Goal: Task Accomplishment & Management: Manage account settings

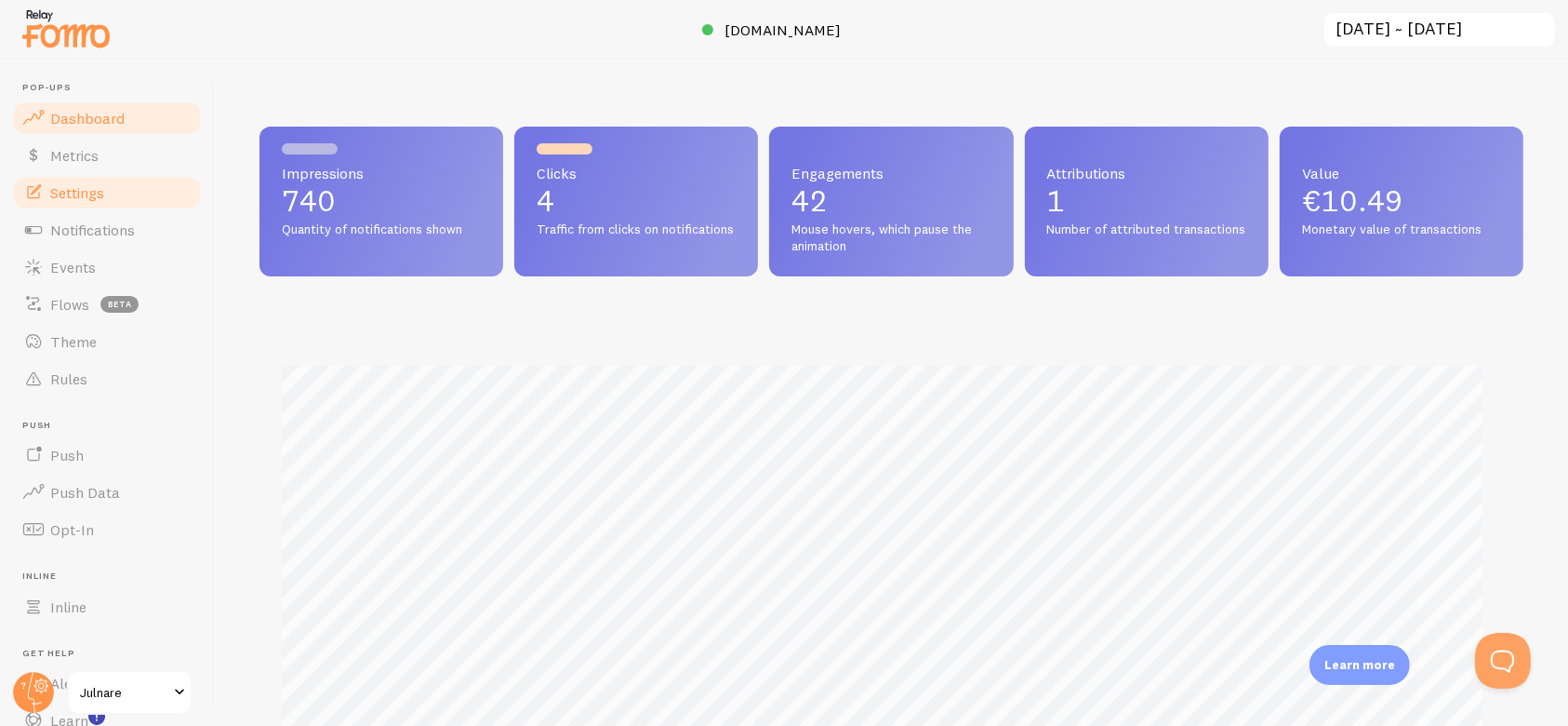
click at [104, 192] on link "Settings" at bounding box center [107, 192] width 192 height 37
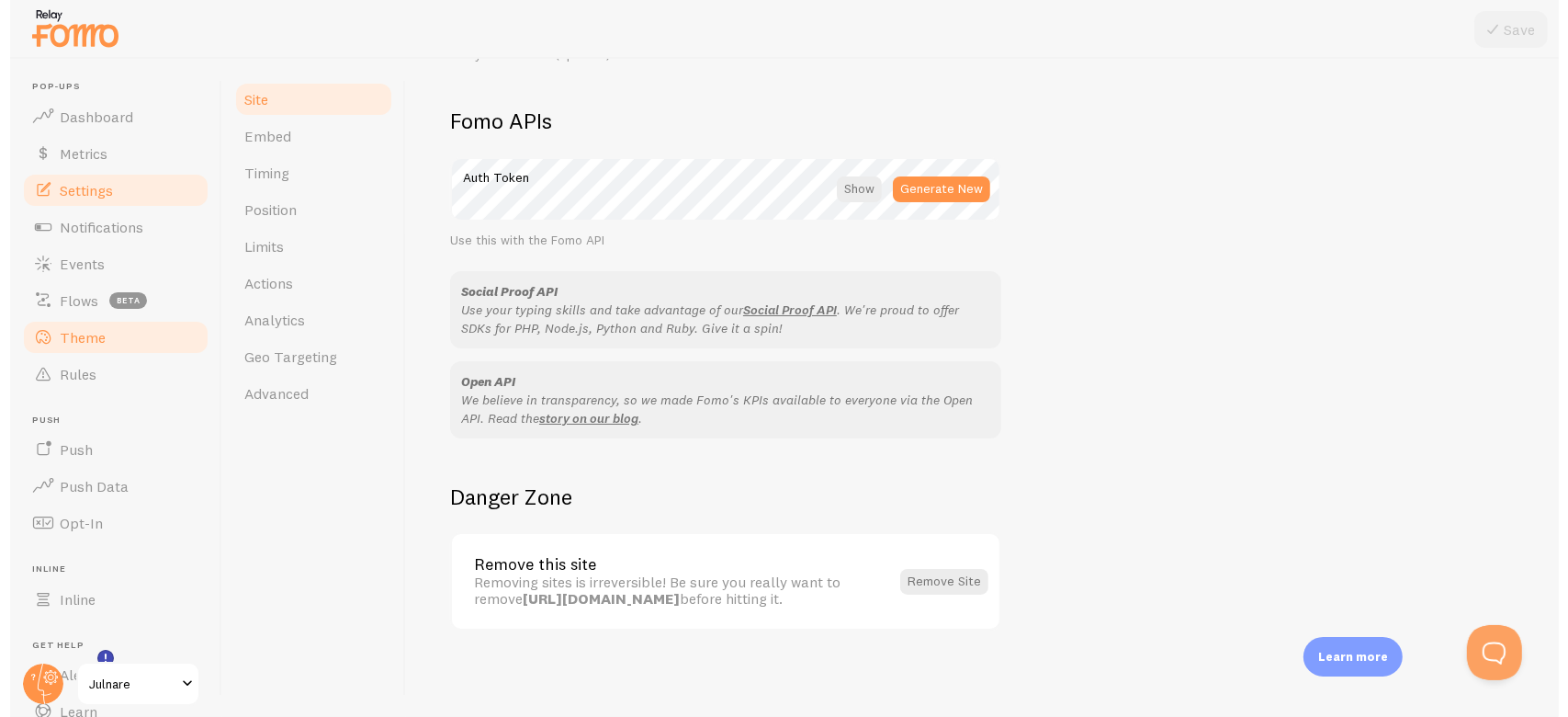
scroll to position [114, 0]
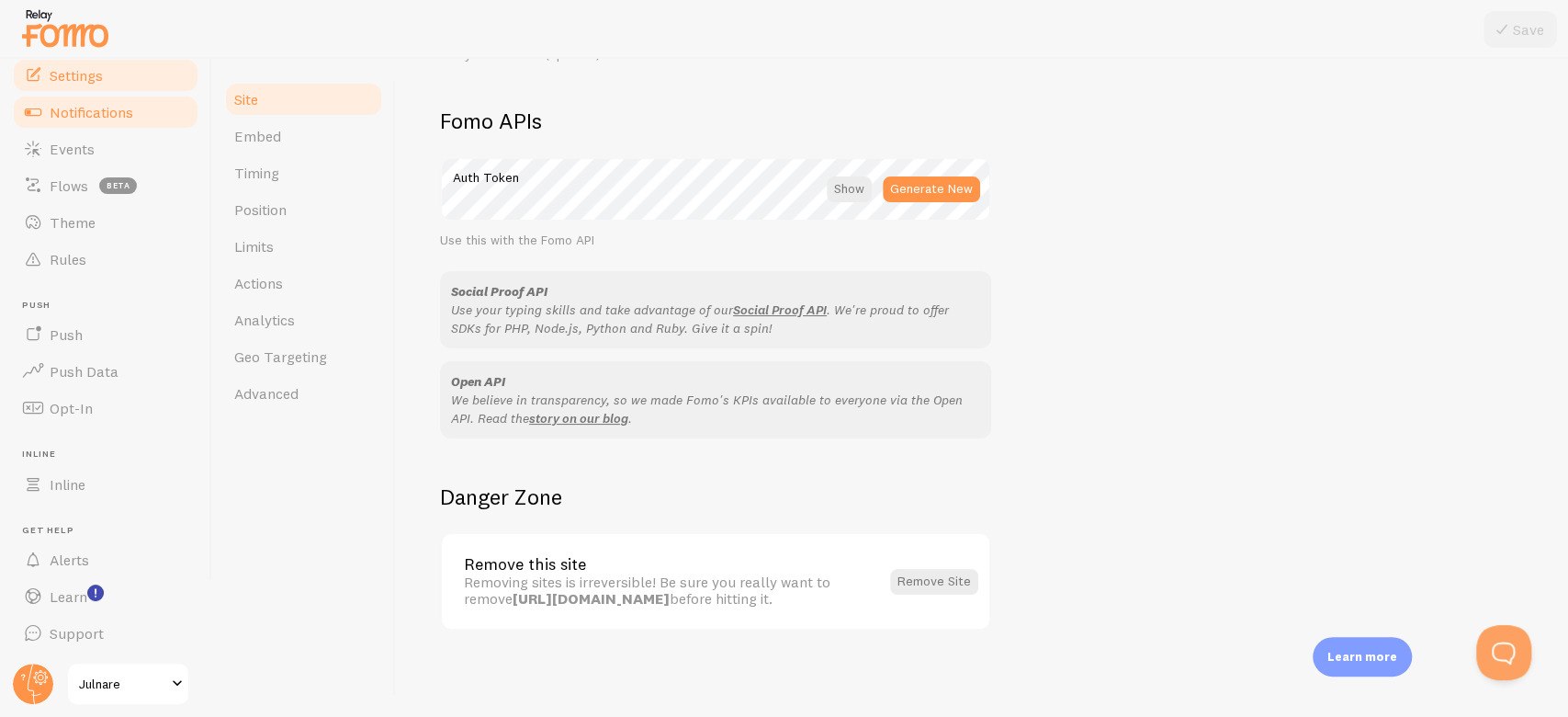
click at [148, 115] on link "Notifications" at bounding box center [106, 111] width 189 height 36
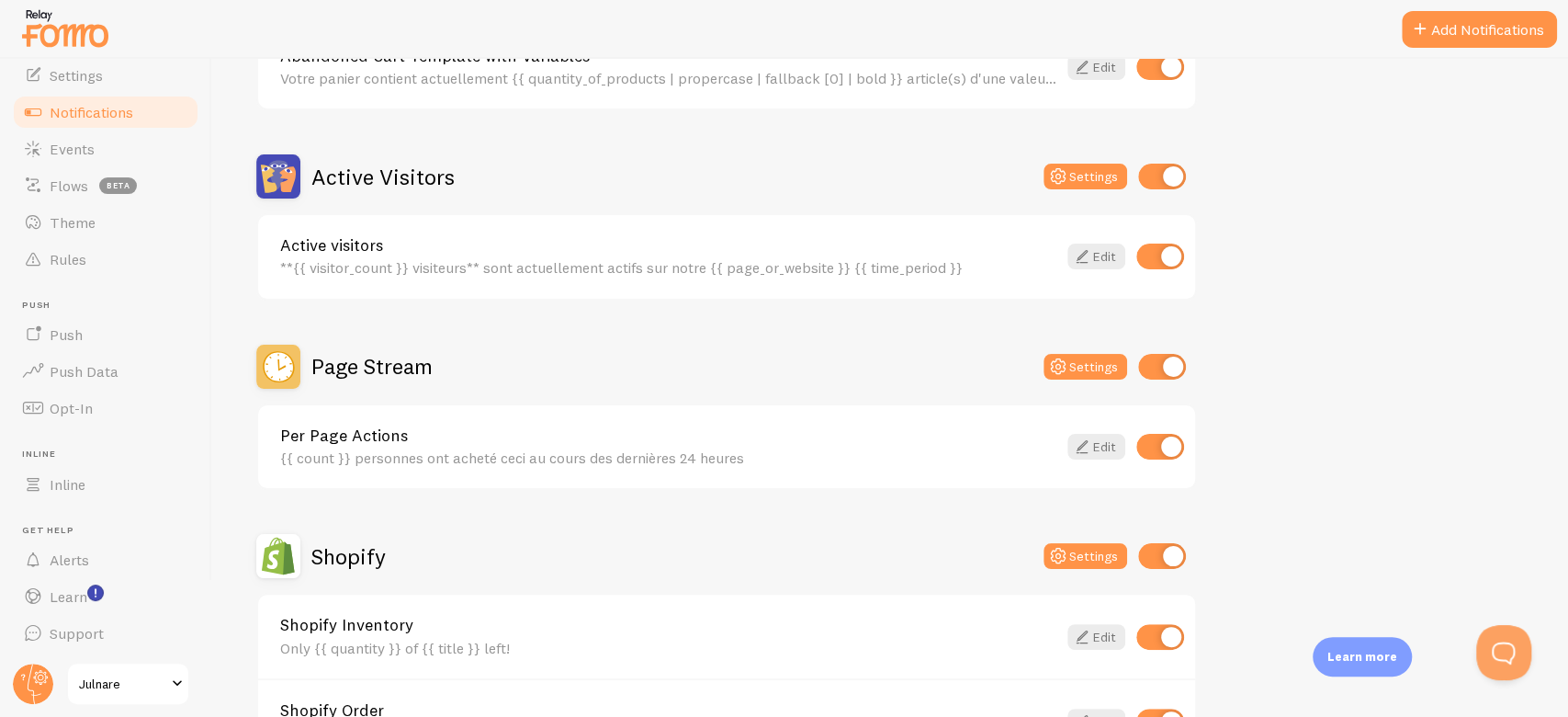
scroll to position [375, 0]
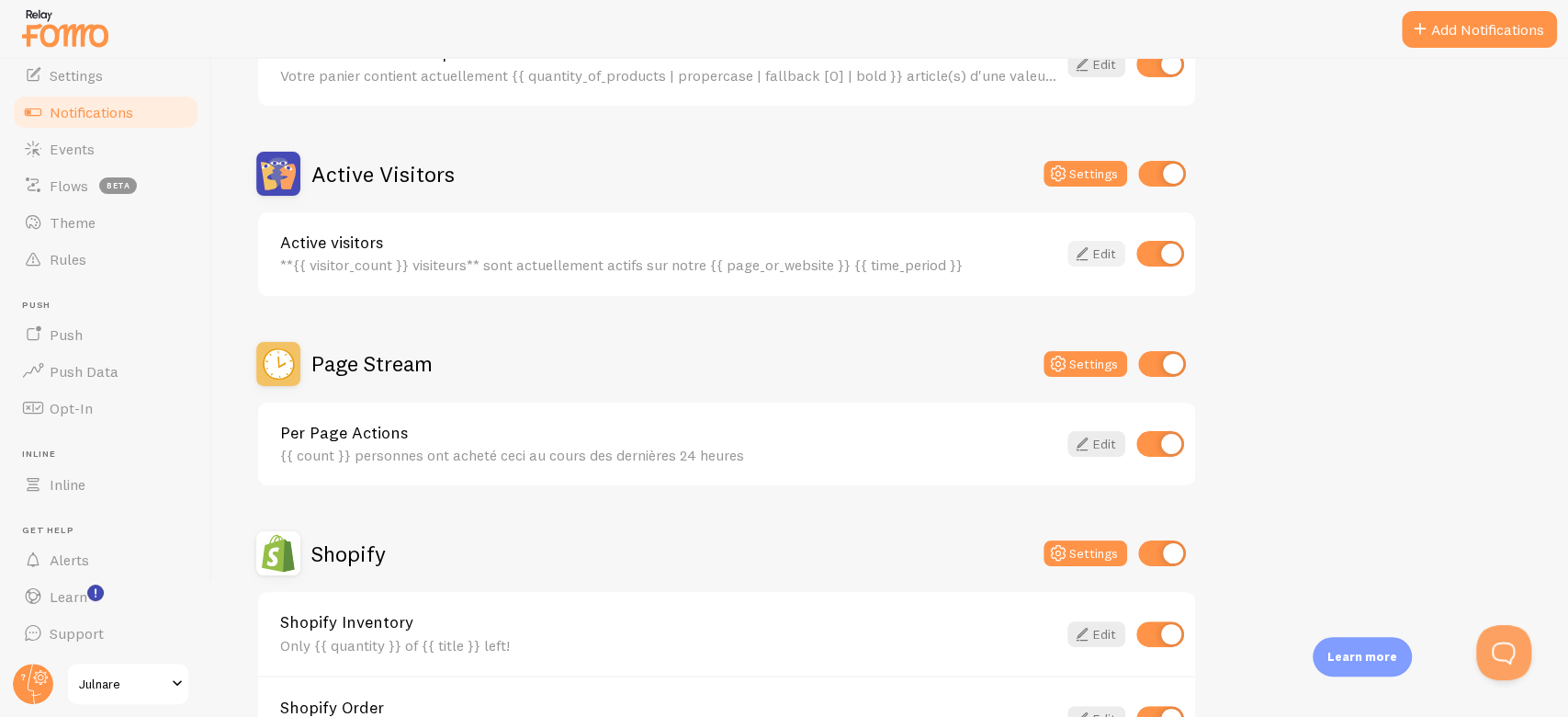
click at [1091, 257] on icon at bounding box center [1082, 253] width 22 height 22
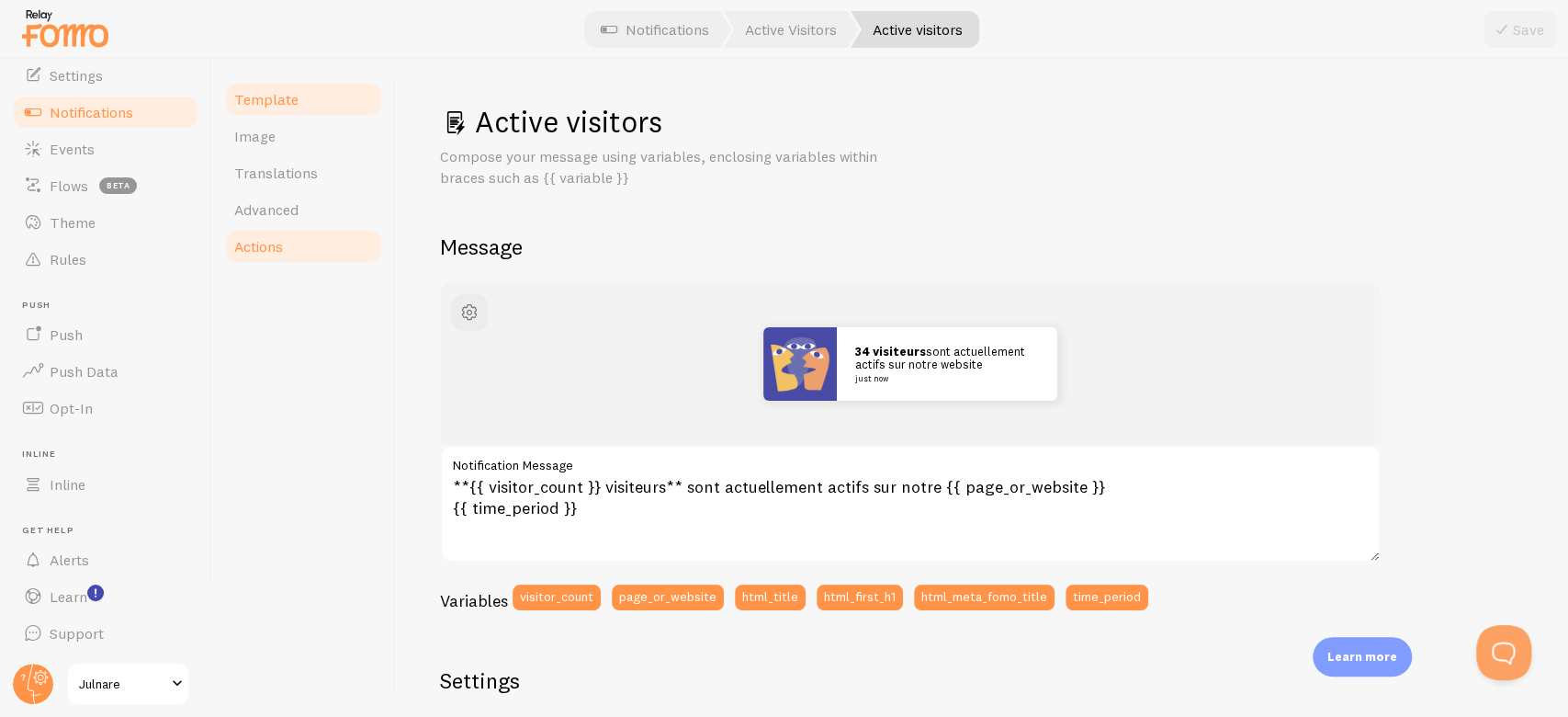
click at [287, 236] on link "Actions" at bounding box center [303, 246] width 161 height 36
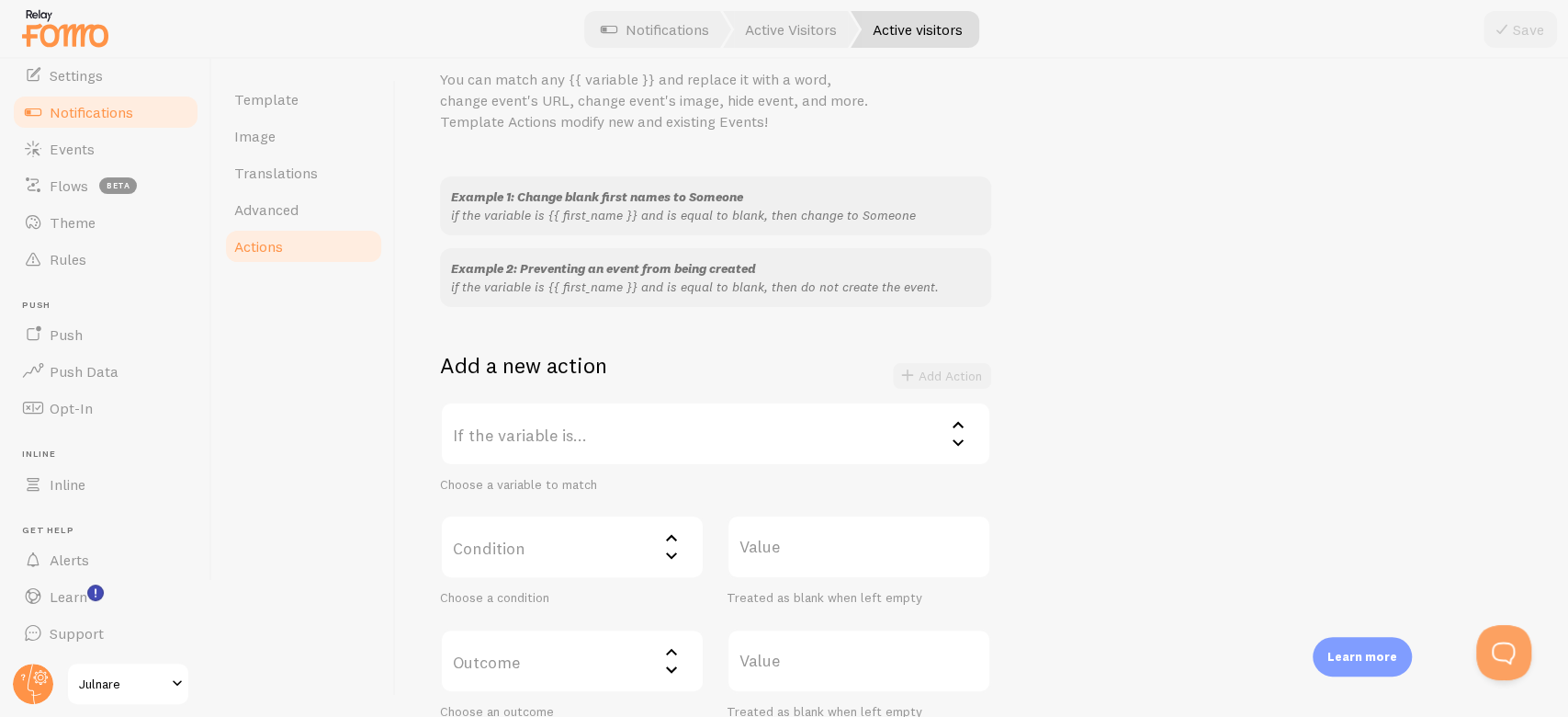
scroll to position [85, 0]
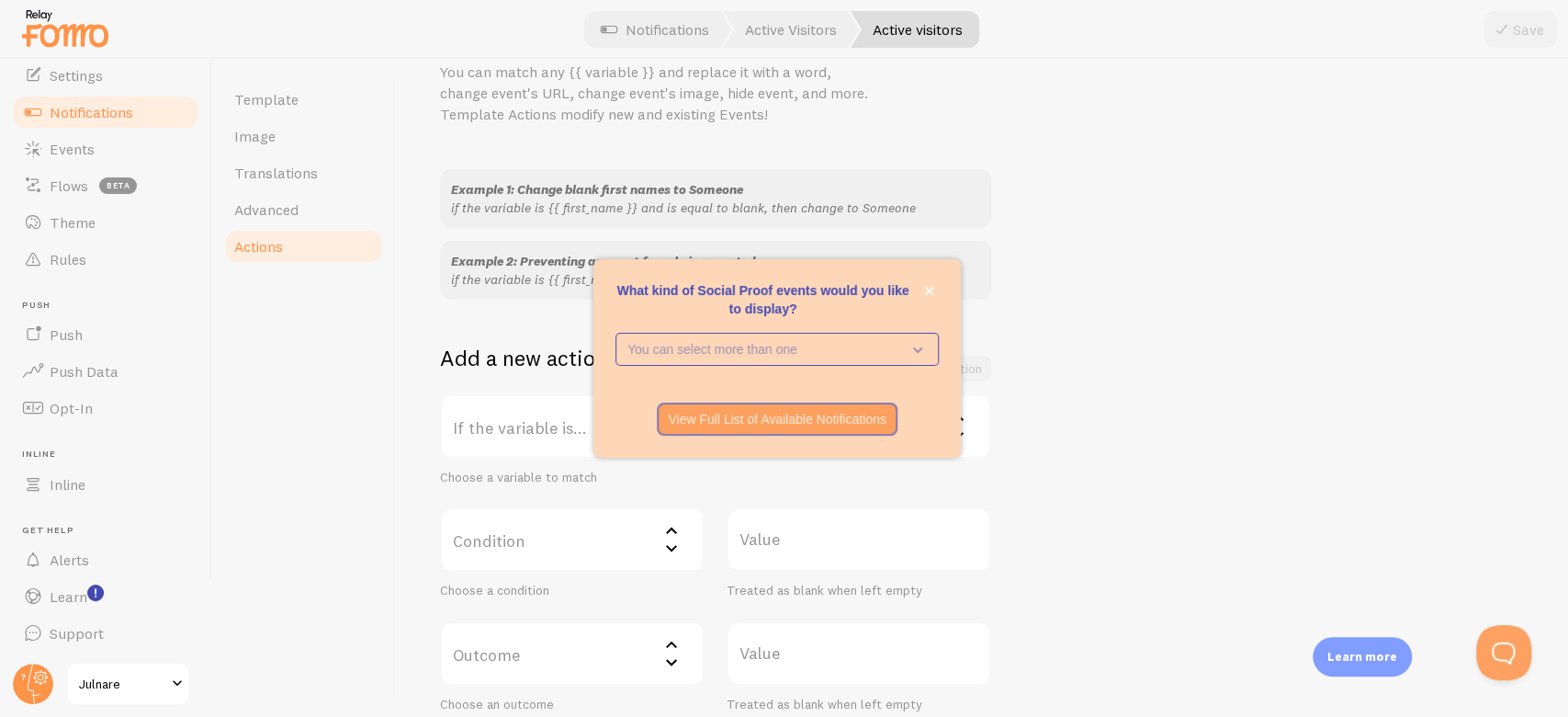
click at [917, 292] on p "What kind of Social Proof events would you like to display?" at bounding box center [777, 299] width 323 height 36
click at [922, 292] on button "close," at bounding box center [929, 291] width 20 height 20
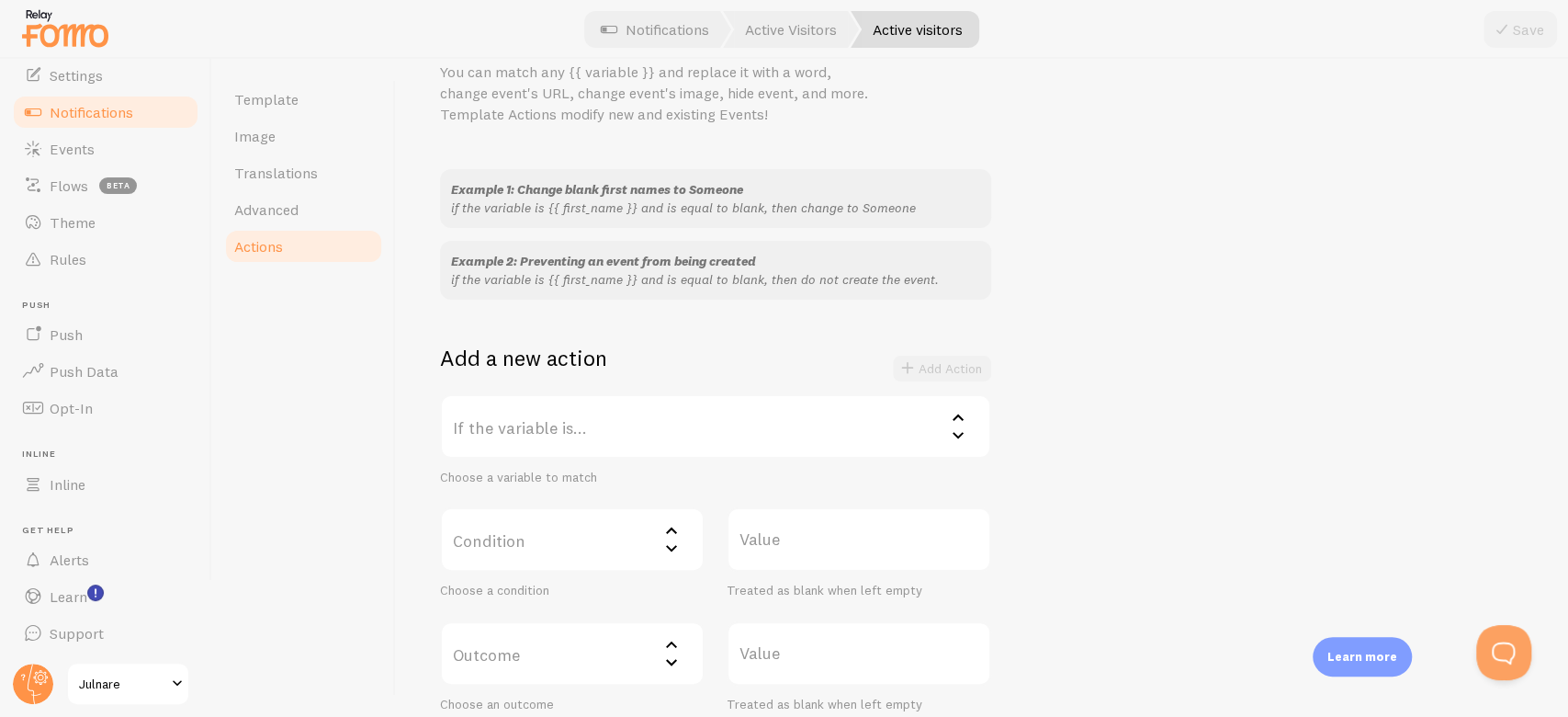
scroll to position [237, 0]
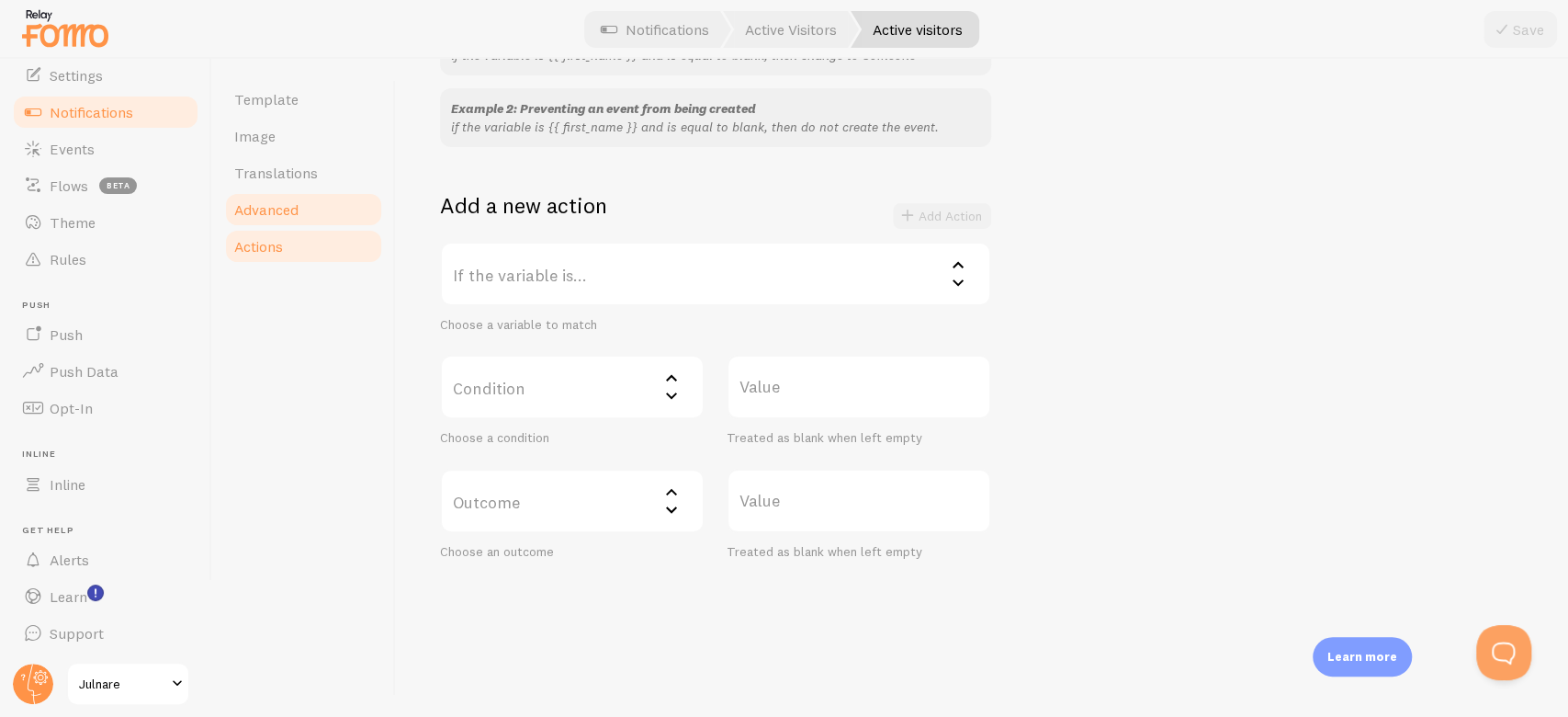
click at [302, 219] on link "Advanced" at bounding box center [303, 209] width 161 height 36
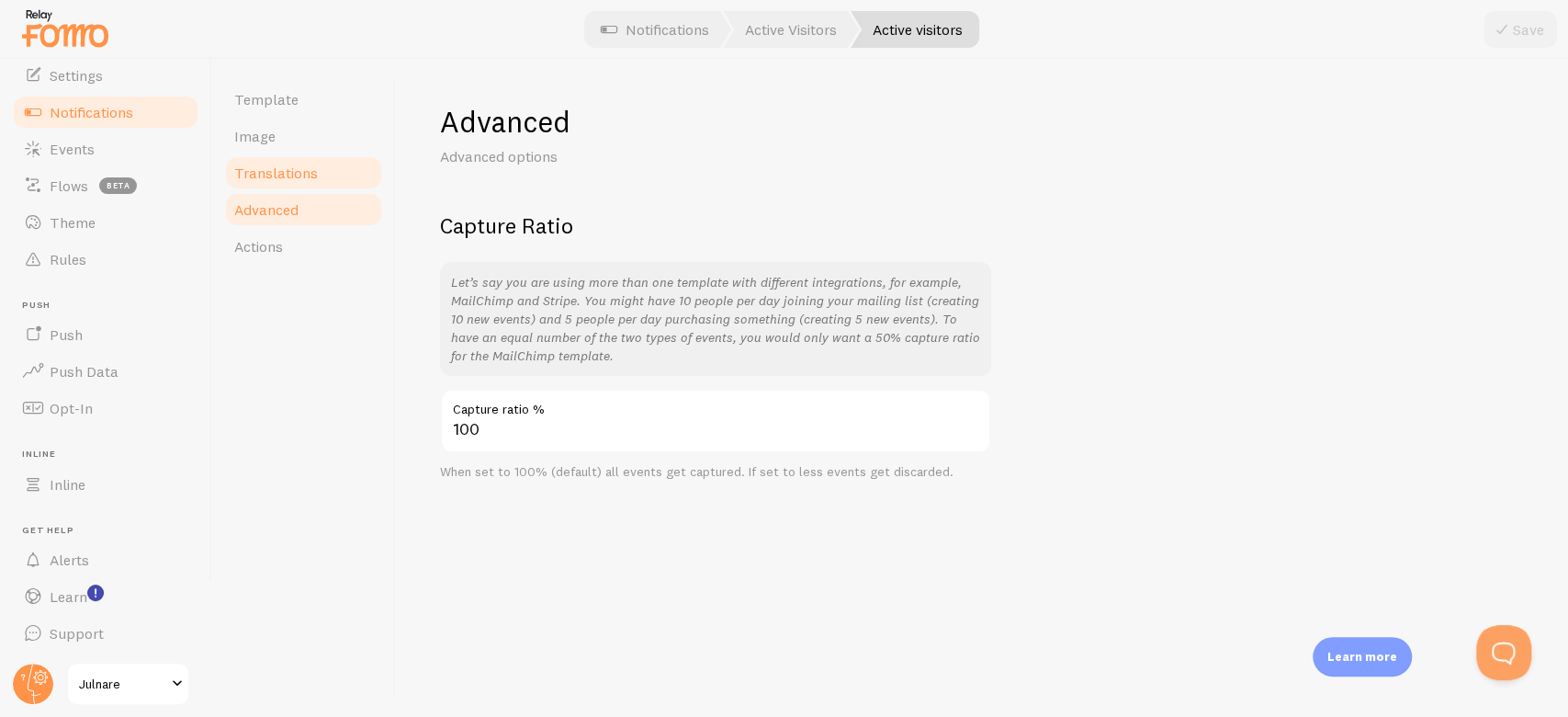
click at [302, 169] on span "Translations" at bounding box center [276, 173] width 84 height 19
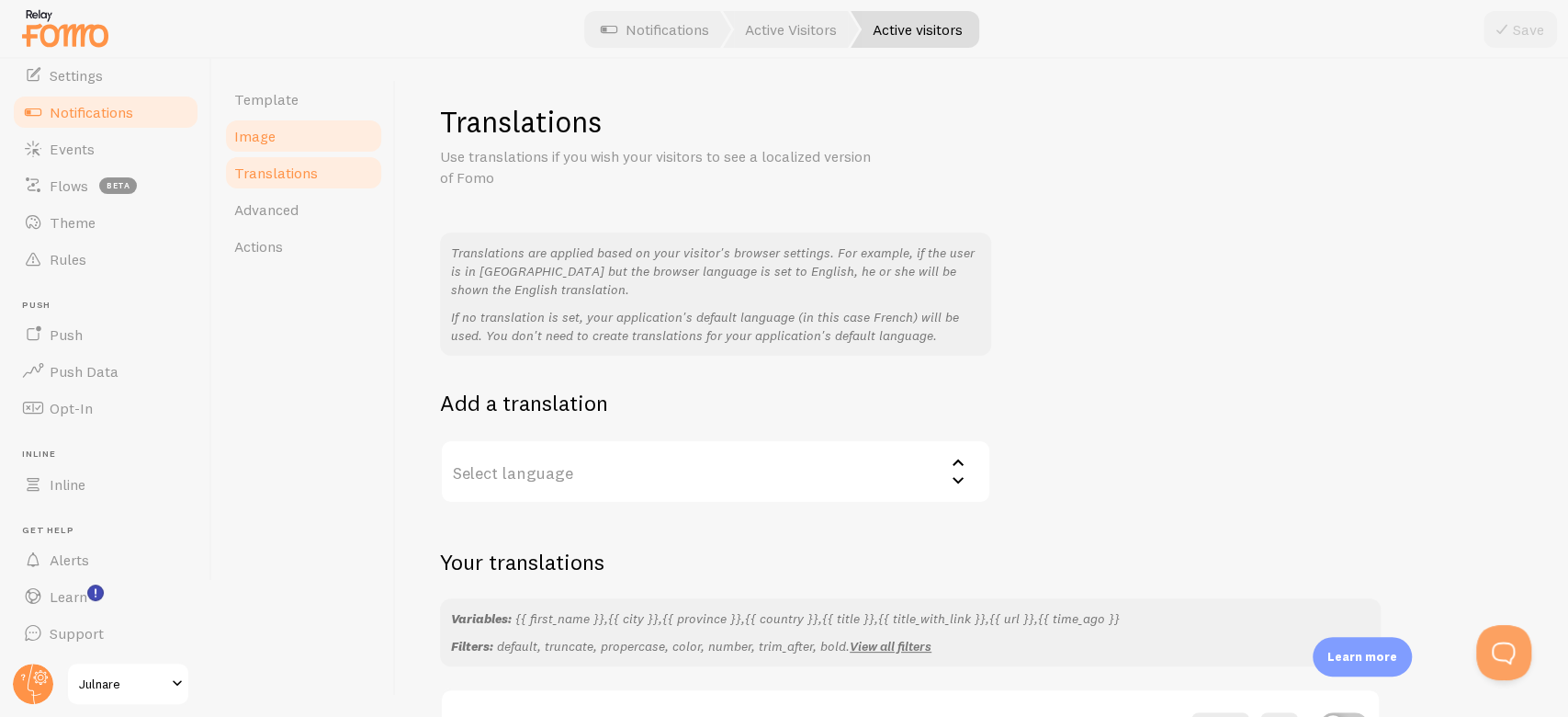
click at [284, 134] on link "Image" at bounding box center [303, 135] width 161 height 36
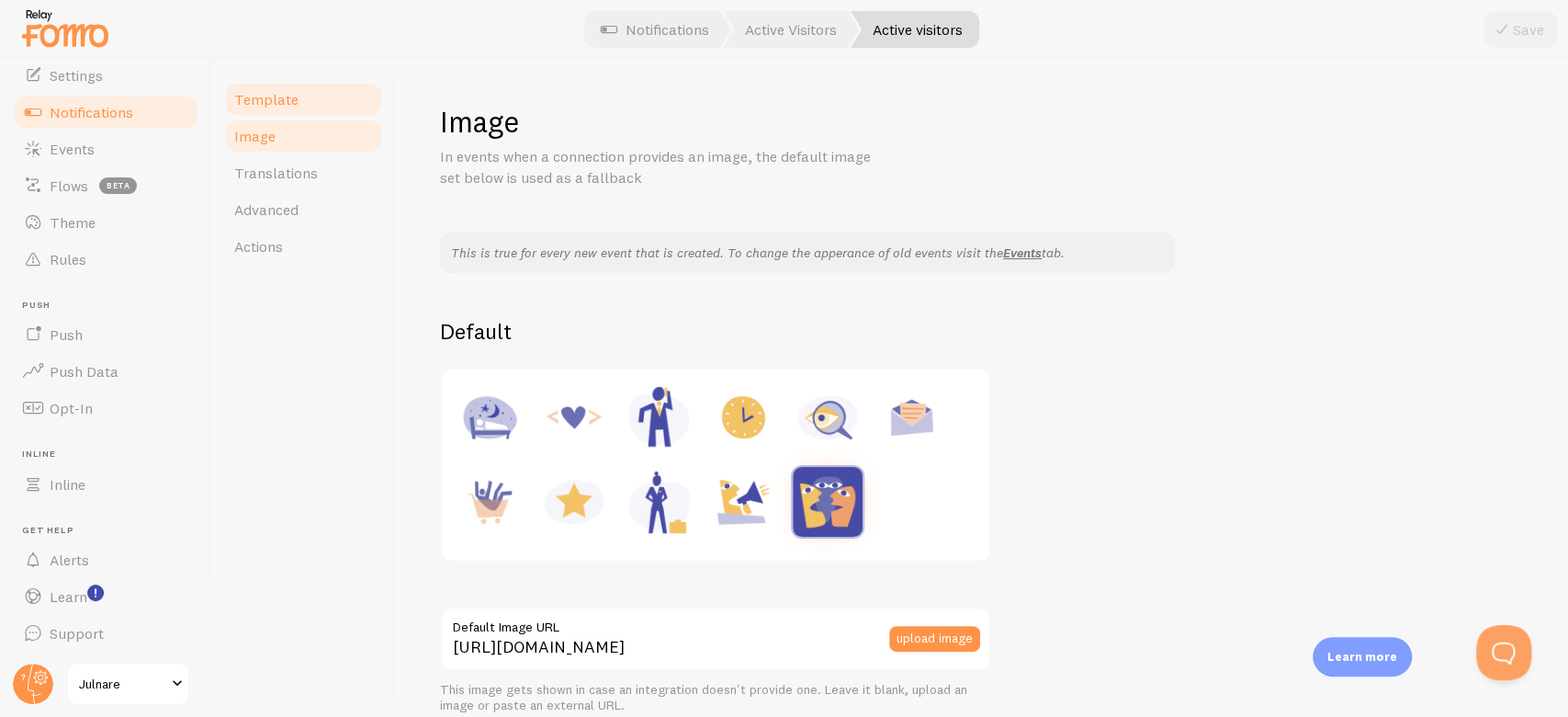
click at [278, 107] on span "Template" at bounding box center [266, 99] width 64 height 19
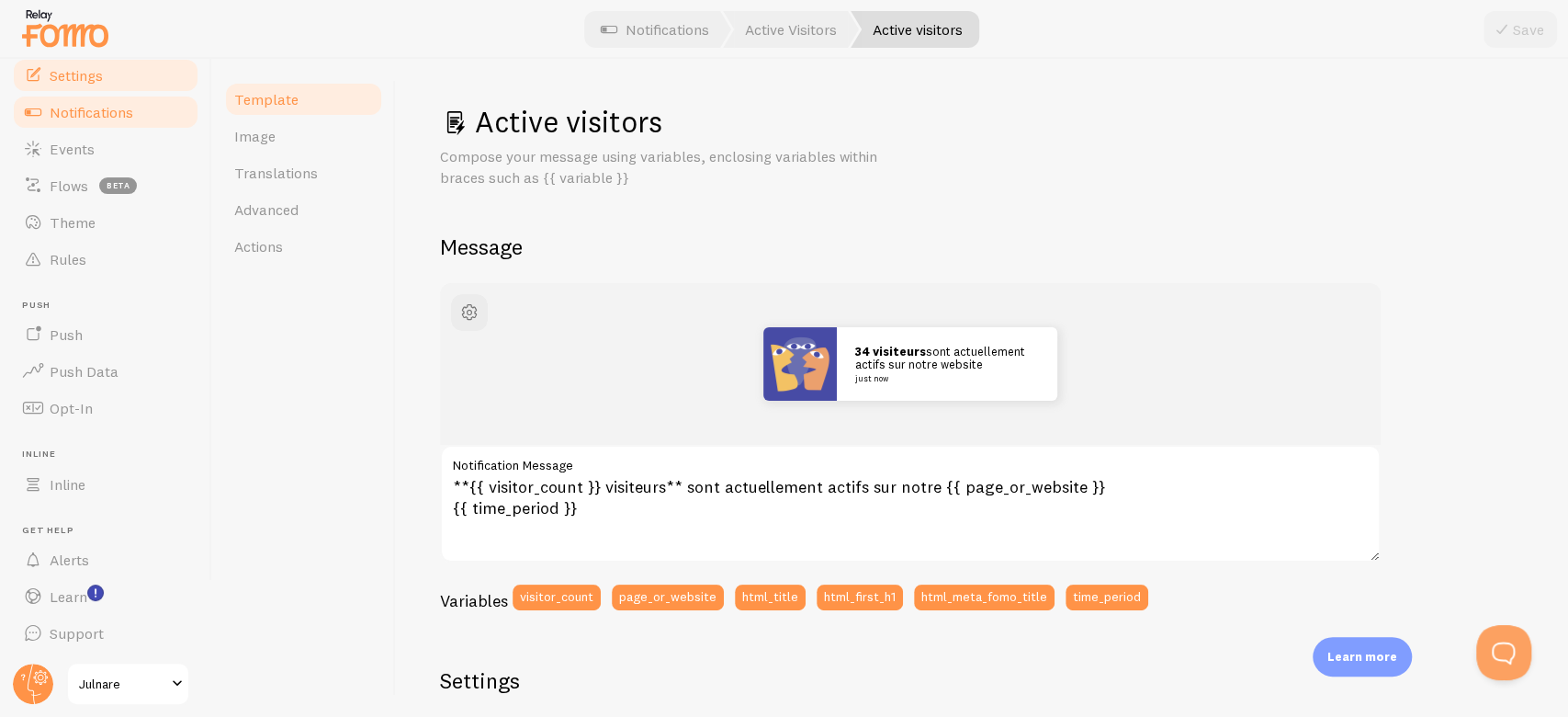
click at [60, 72] on span "Settings" at bounding box center [76, 75] width 53 height 19
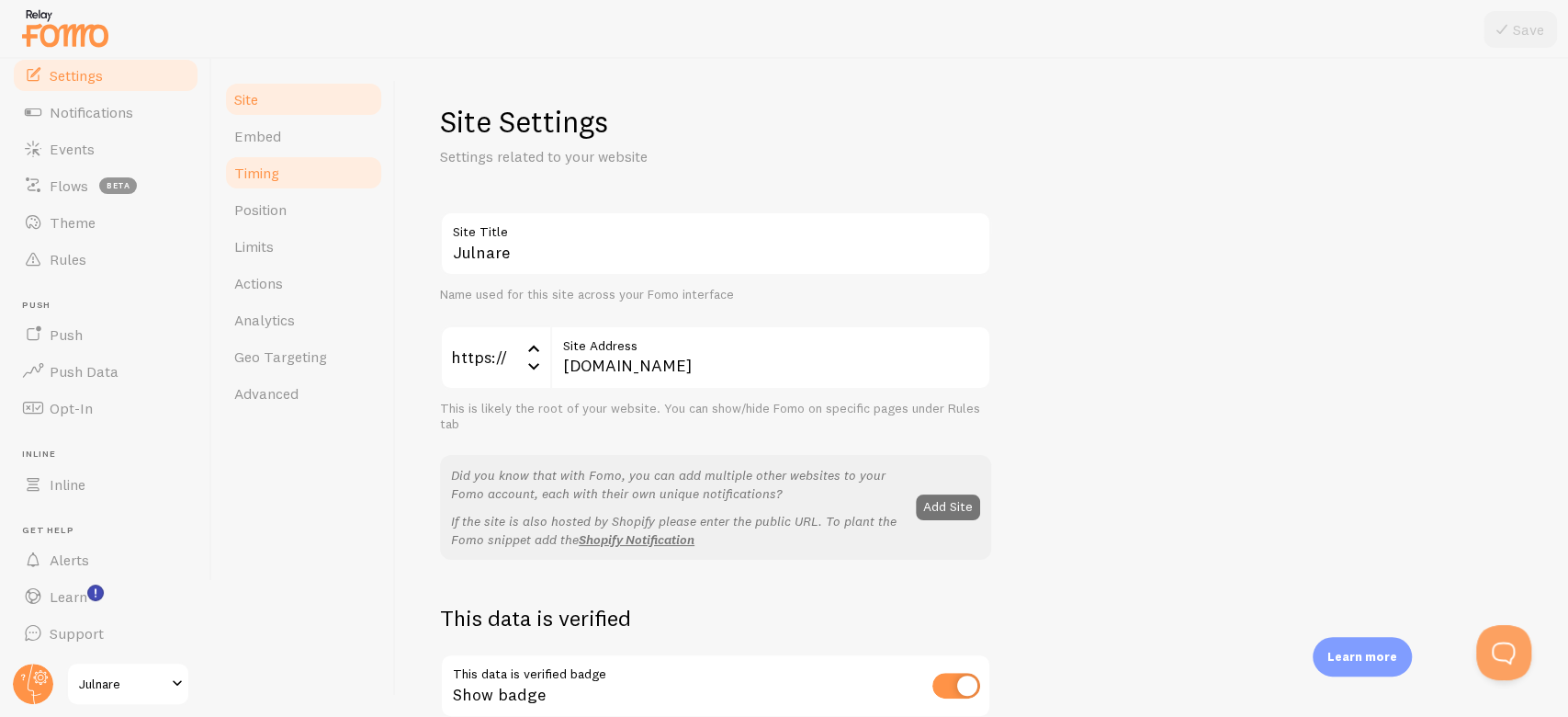
click at [314, 182] on link "Timing" at bounding box center [303, 172] width 161 height 36
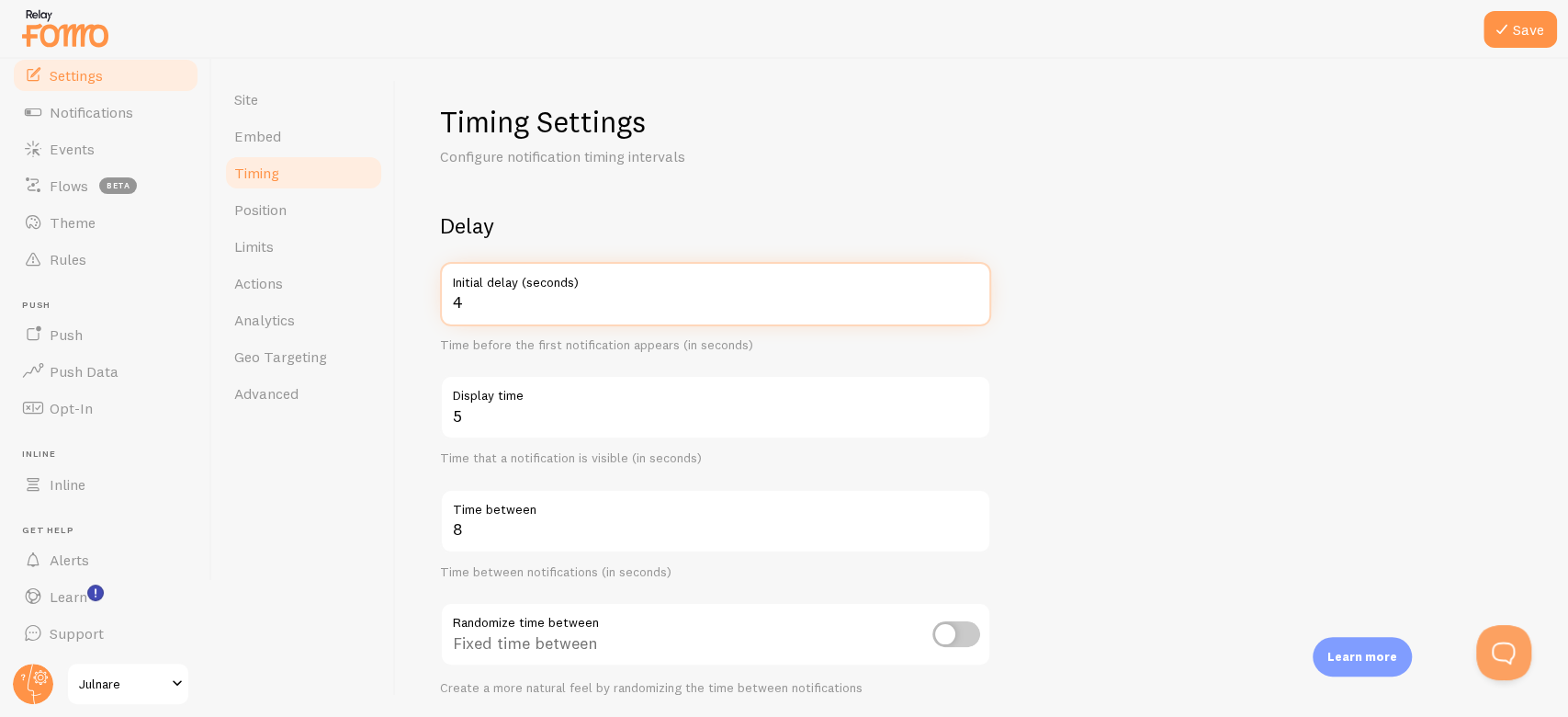
click at [974, 292] on input "4" at bounding box center [715, 293] width 551 height 64
type input "5"
click at [974, 292] on input "5" at bounding box center [715, 293] width 551 height 64
click at [1025, 302] on form "Delay 5 Initial delay (seconds) Time before the first notification appears (in …" at bounding box center [981, 605] width 1084 height 788
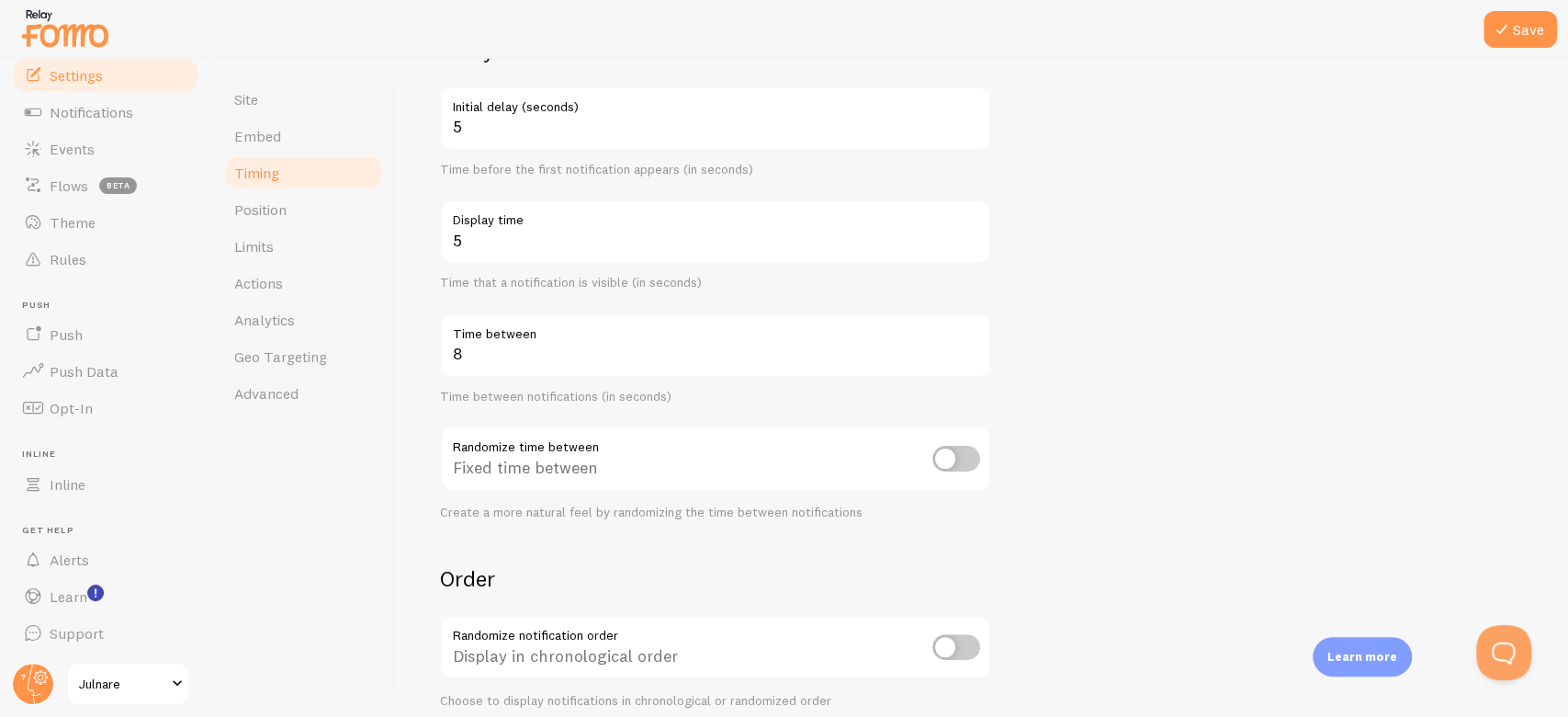
scroll to position [184, 0]
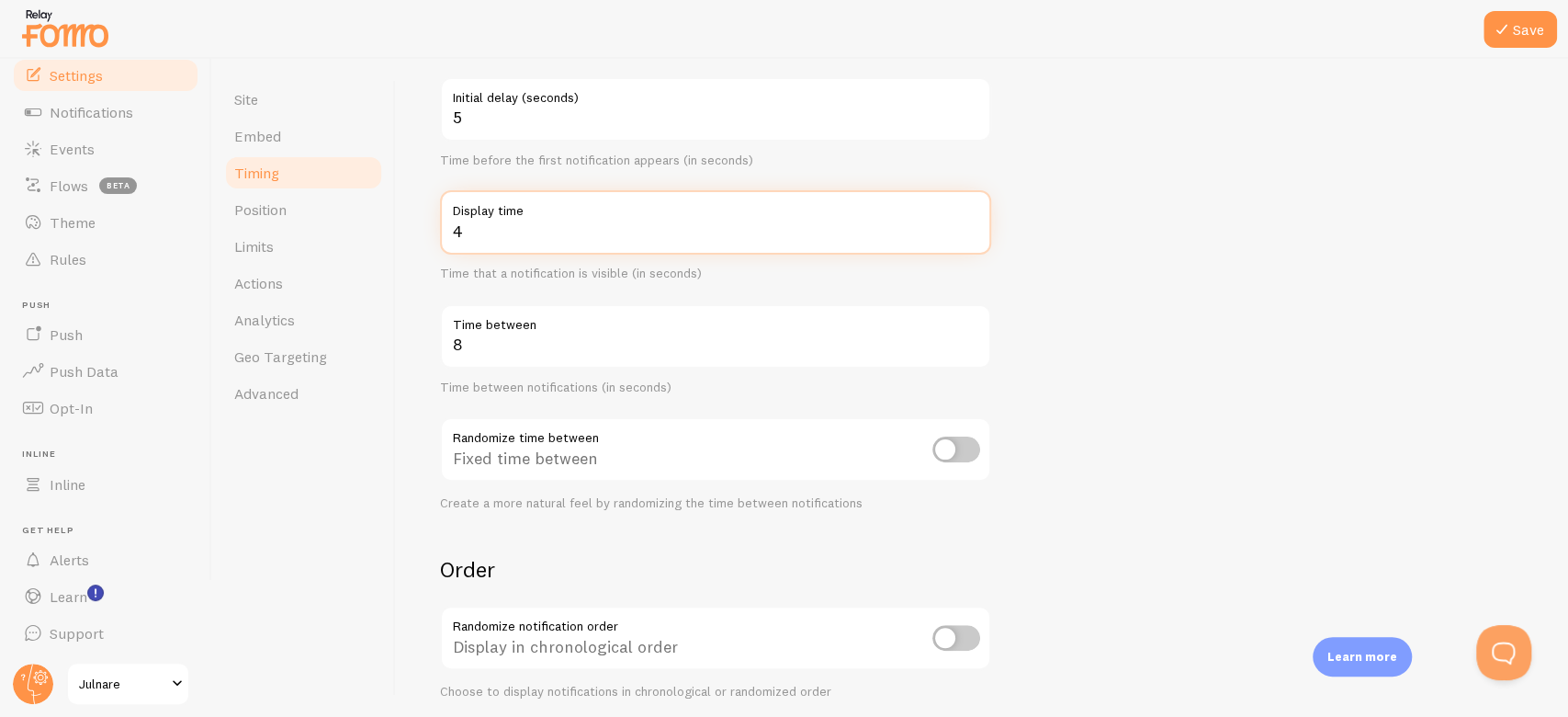
click at [972, 233] on input "4" at bounding box center [715, 222] width 551 height 64
type input "3"
click at [972, 233] on input "3" at bounding box center [715, 222] width 551 height 64
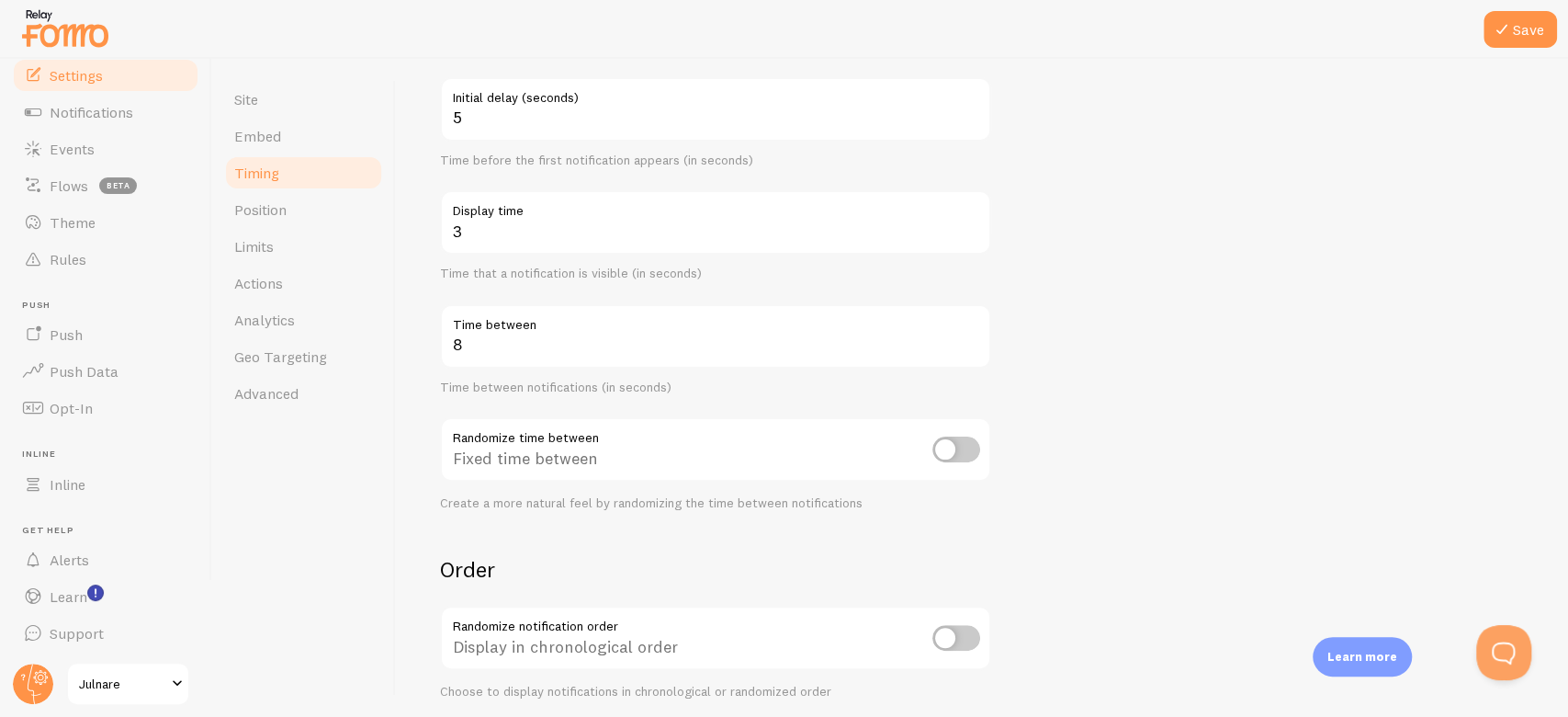
click at [1081, 342] on form "Delay 5 Initial delay (seconds) Time before the first notification appears (in …" at bounding box center [981, 420] width 1084 height 788
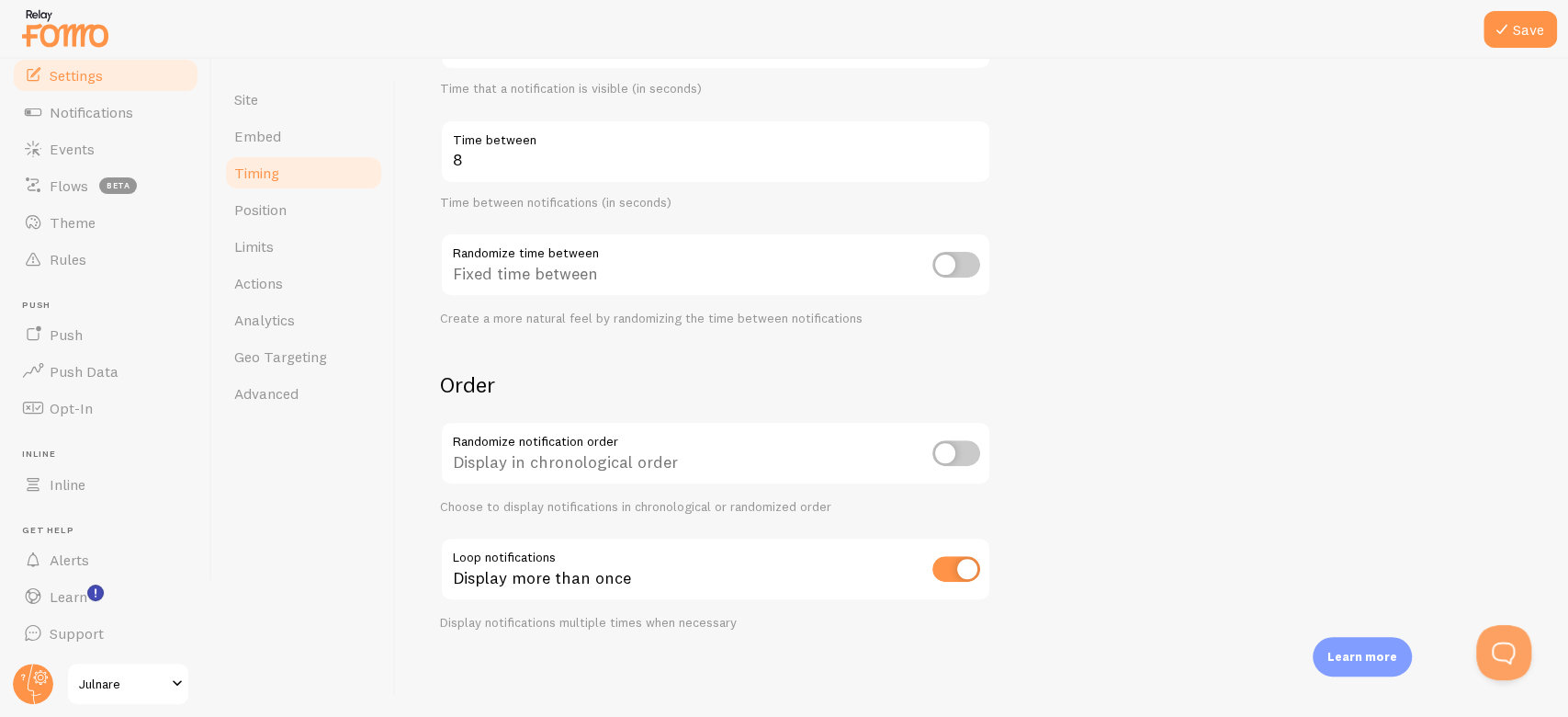
click at [967, 451] on input "checkbox" at bounding box center [956, 453] width 47 height 26
checkbox input "true"
click at [1495, 39] on icon at bounding box center [1502, 30] width 22 height 22
